Goal: Transaction & Acquisition: Purchase product/service

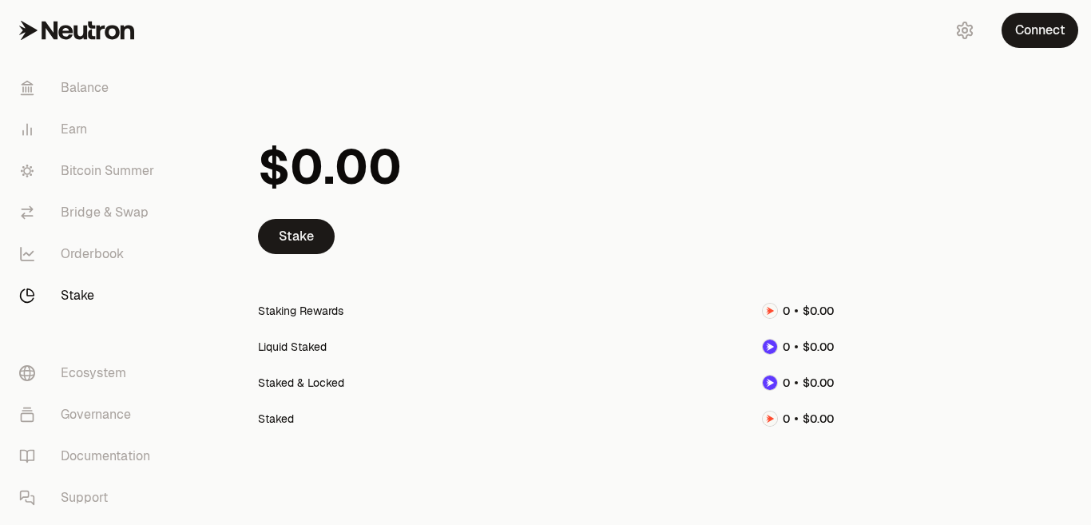
scroll to position [39, 0]
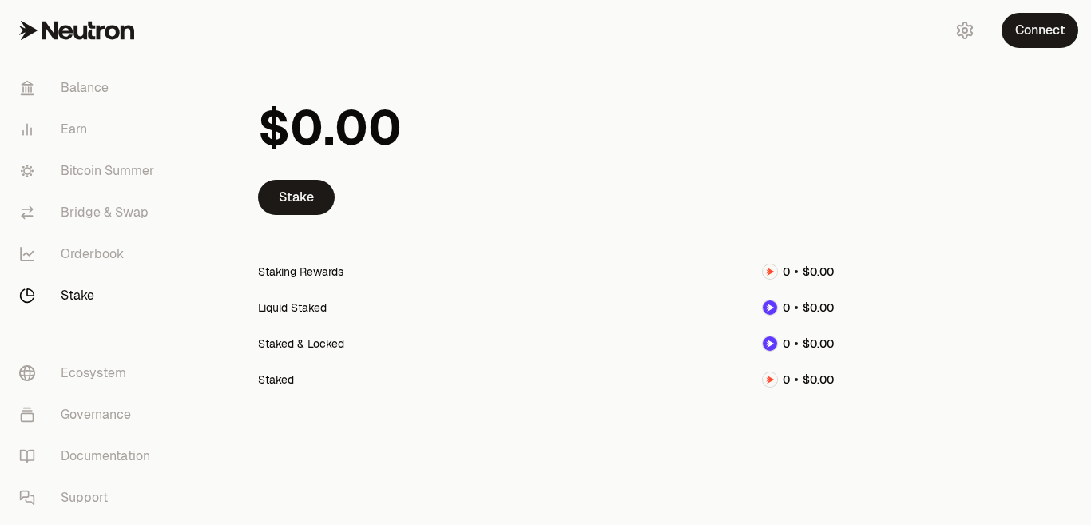
click at [289, 109] on span "$" at bounding box center [274, 128] width 32 height 48
click at [298, 197] on link "Stake" at bounding box center [296, 197] width 77 height 35
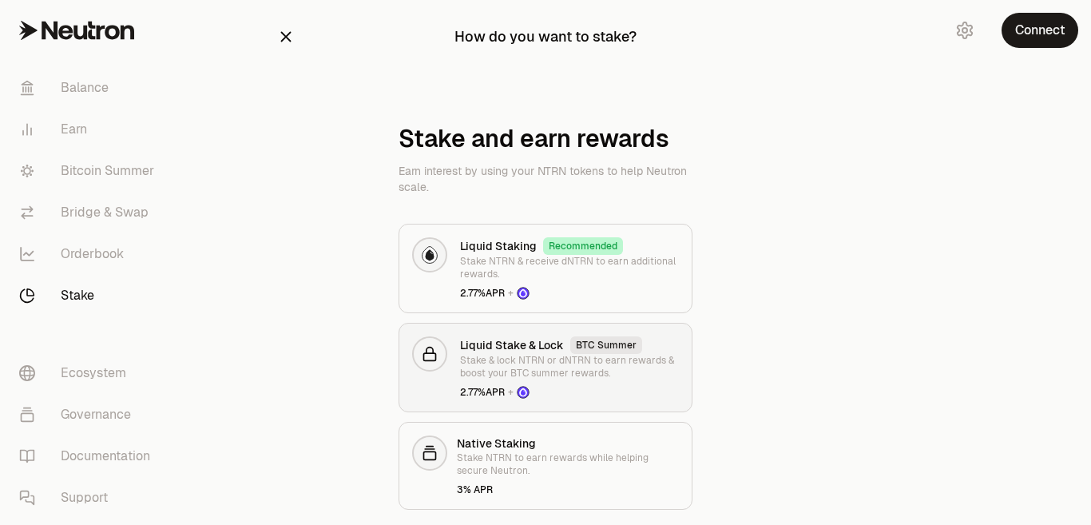
scroll to position [49, 0]
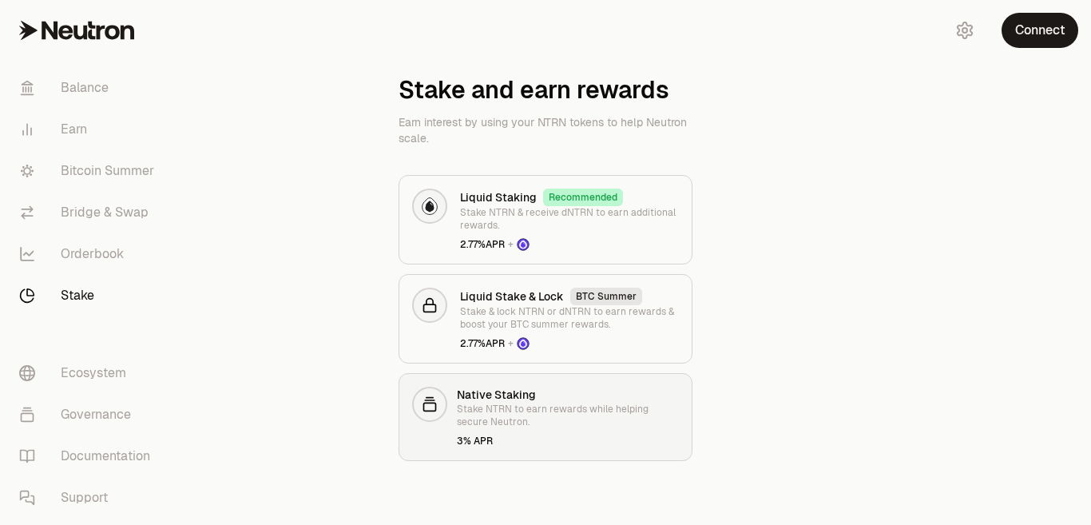
click at [510, 397] on h3 "Native Staking" at bounding box center [568, 395] width 222 height 16
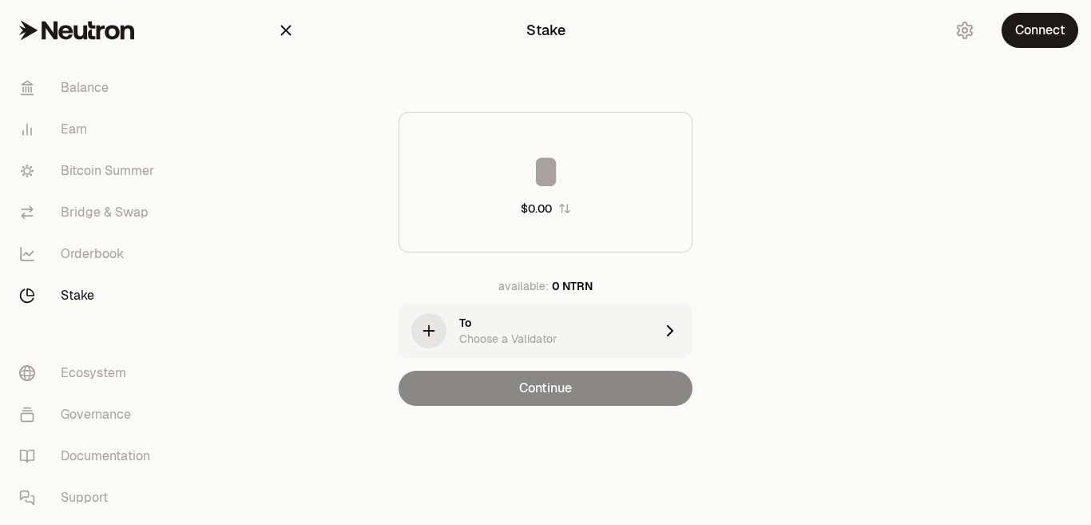
click at [577, 184] on input at bounding box center [545, 172] width 292 height 48
type input "***"
click at [649, 327] on div "To Choose a Validator" at bounding box center [556, 331] width 195 height 32
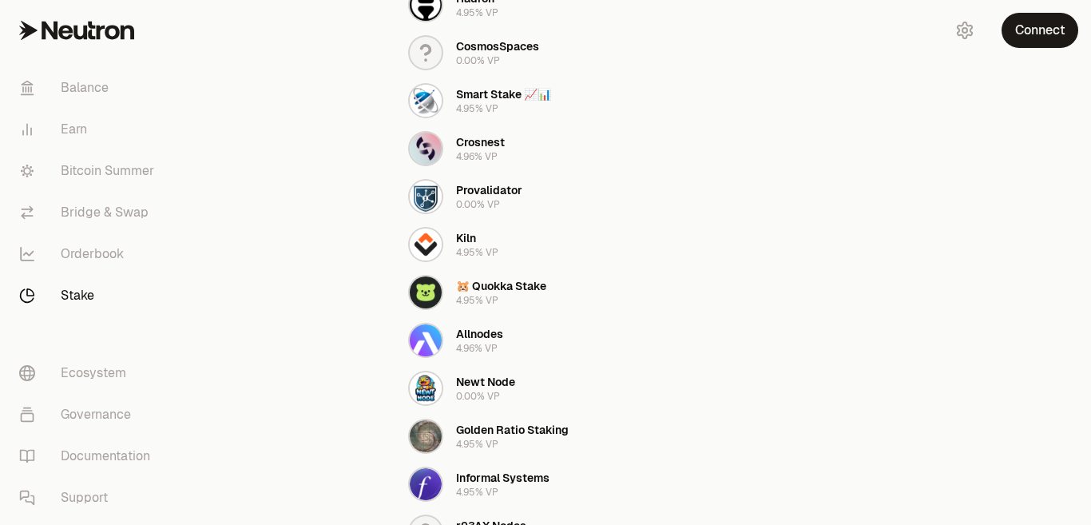
scroll to position [692, 0]
click at [33, 90] on icon at bounding box center [27, 88] width 16 height 16
